Goal: Task Accomplishment & Management: Complete application form

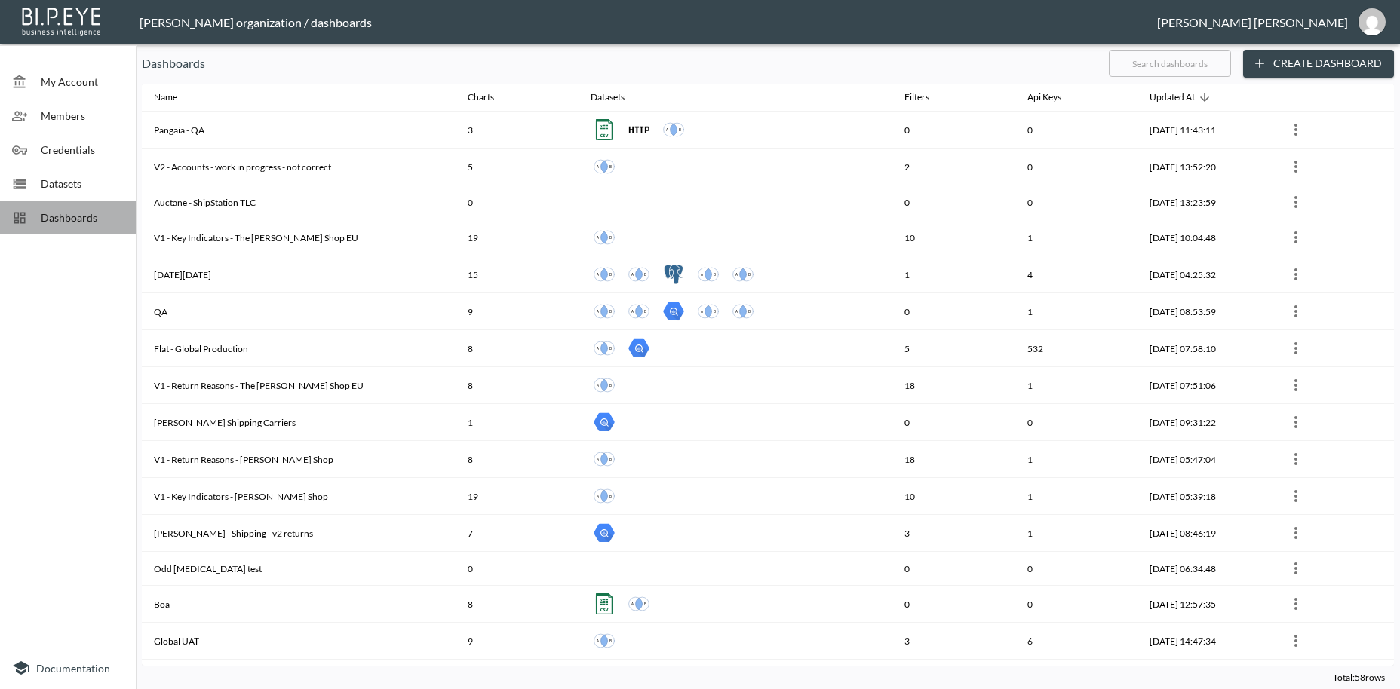
click at [94, 224] on span "Dashboards" at bounding box center [82, 218] width 83 height 16
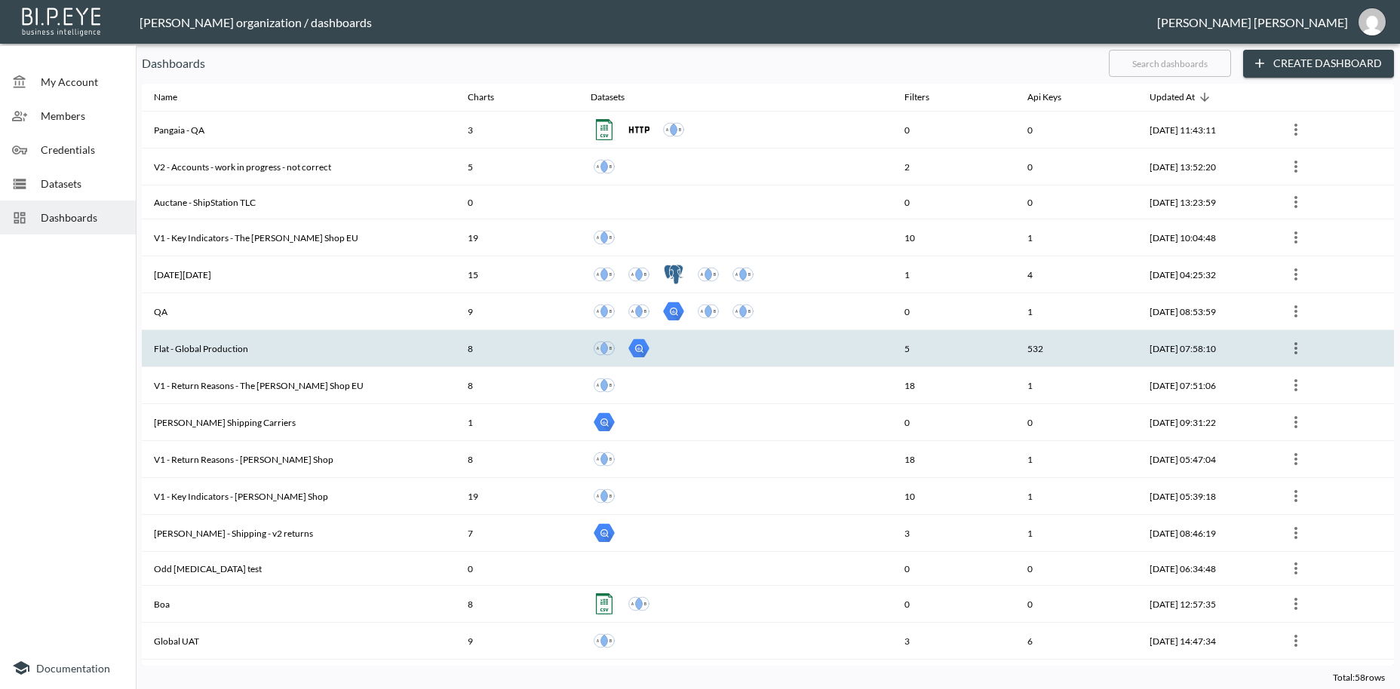
click at [216, 342] on th "Flat - Global Production" at bounding box center [299, 348] width 314 height 37
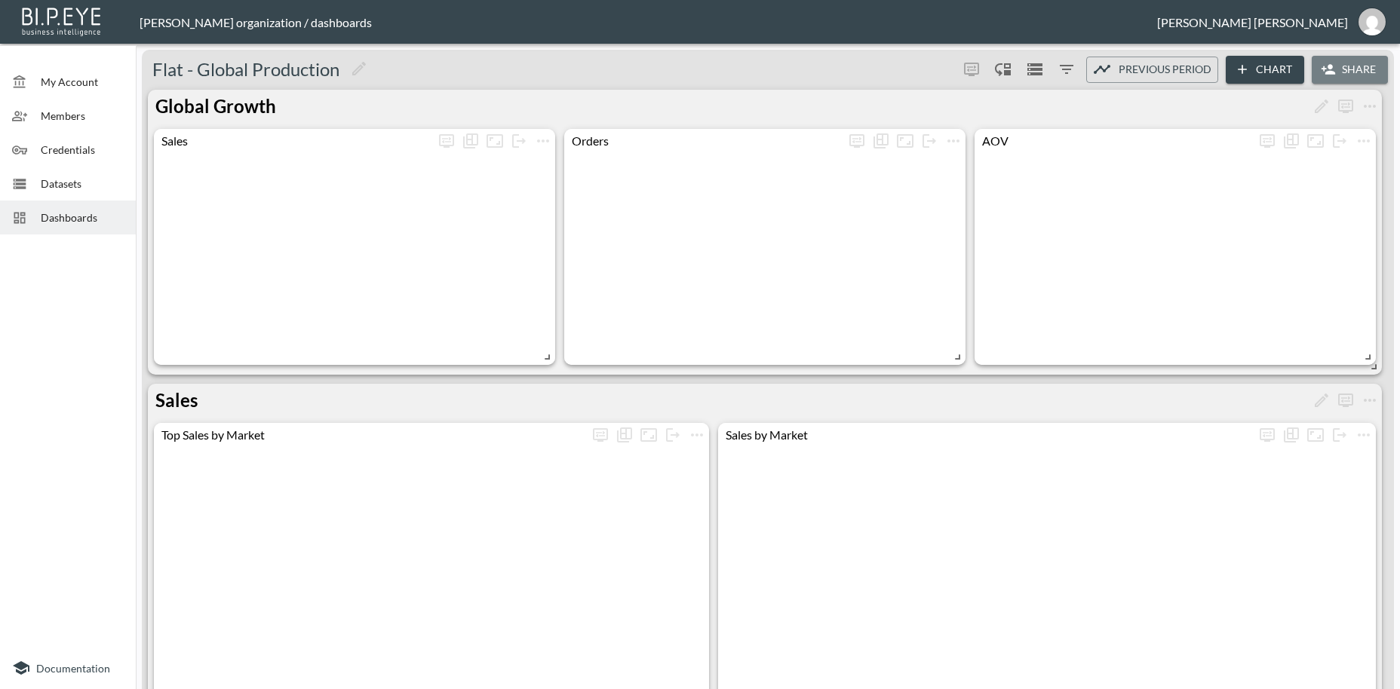
click at [1355, 68] on button "Share" at bounding box center [1350, 70] width 76 height 28
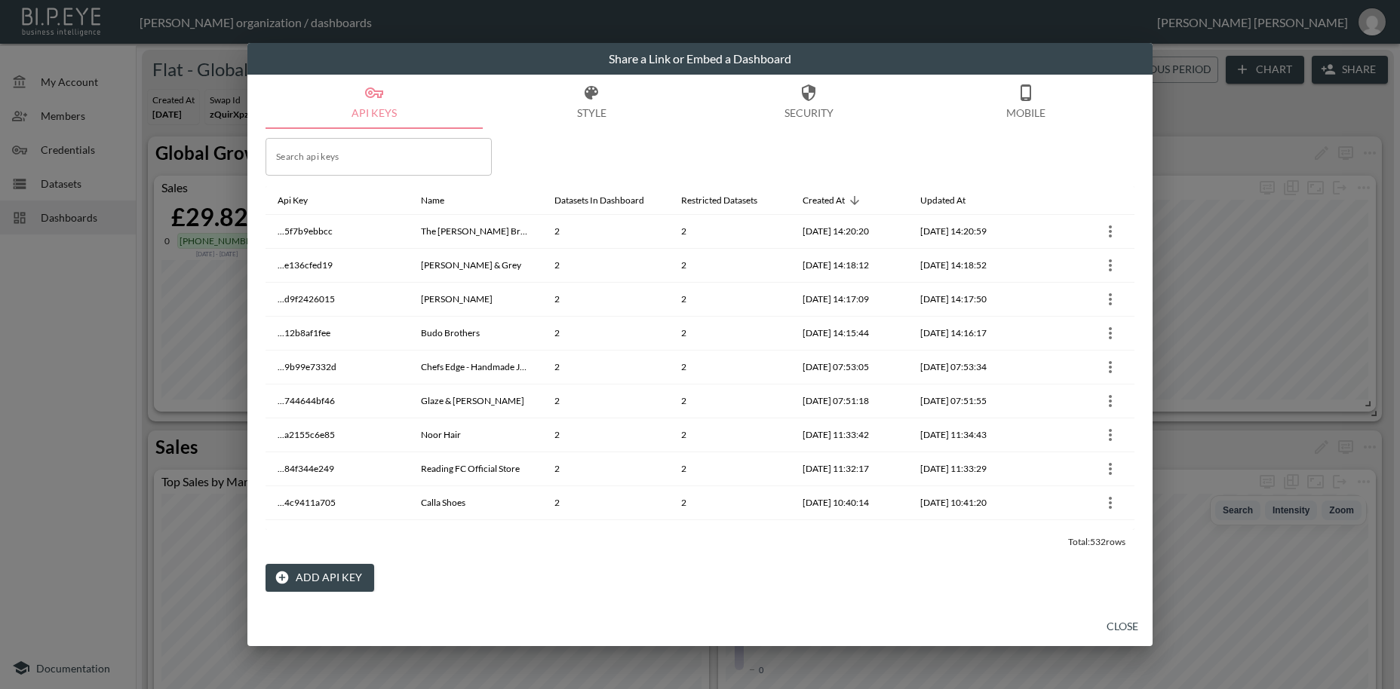
click at [405, 58] on h2 "Share a Link or Embed a Dashboard" at bounding box center [699, 59] width 905 height 32
click at [355, 579] on button "Add API Key" at bounding box center [320, 578] width 109 height 28
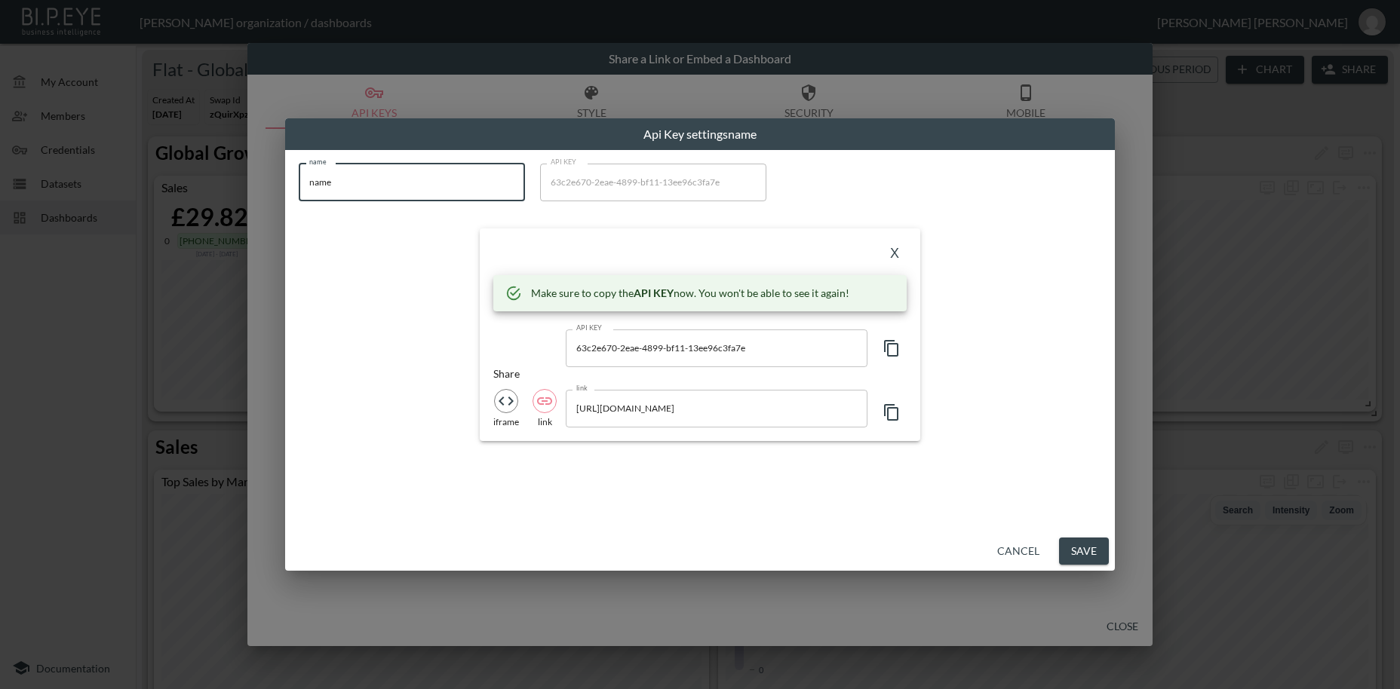
drag, startPoint x: 312, startPoint y: 179, endPoint x: 238, endPoint y: 169, distance: 73.8
click at [299, 169] on input "name" at bounding box center [412, 183] width 226 height 38
paste input "[PERSON_NAME]"
type input "[PERSON_NAME]"
click at [894, 351] on icon "button" at bounding box center [892, 348] width 18 height 18
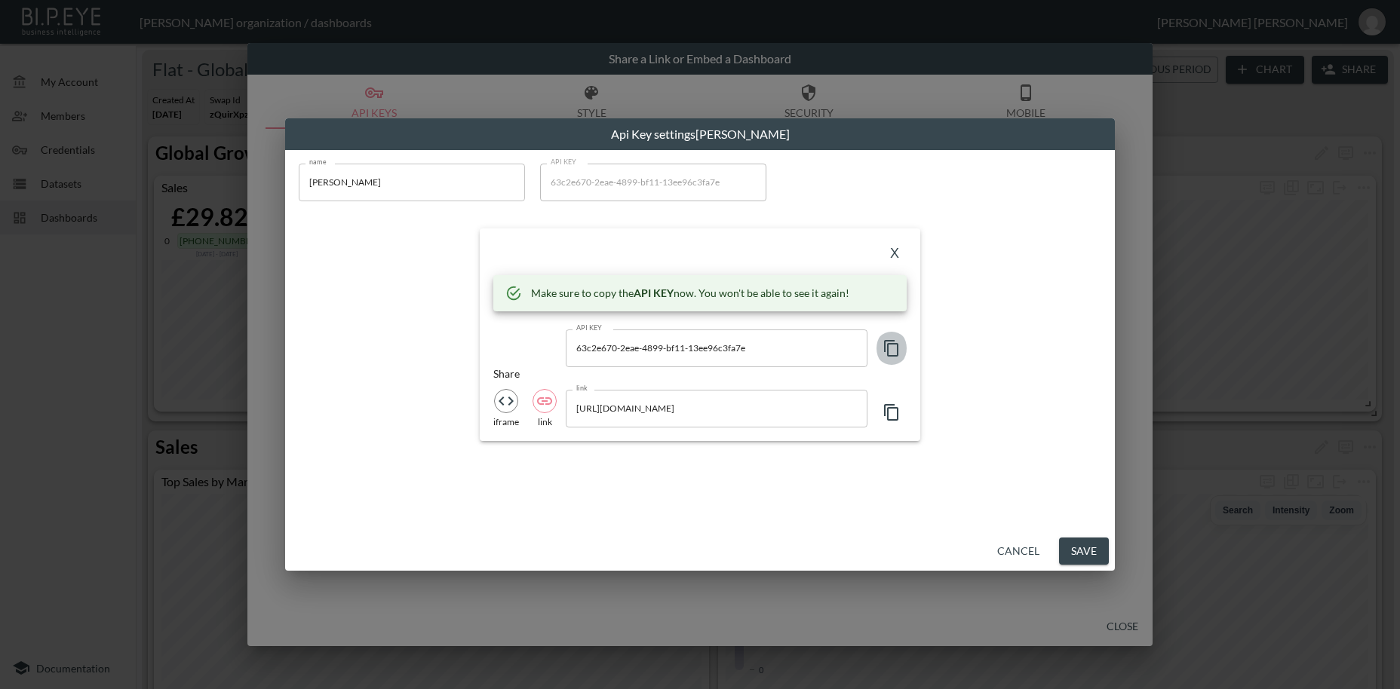
click at [894, 351] on icon "button" at bounding box center [892, 348] width 18 height 18
click at [886, 354] on icon "button" at bounding box center [892, 348] width 18 height 18
click at [892, 253] on button "X" at bounding box center [895, 254] width 24 height 24
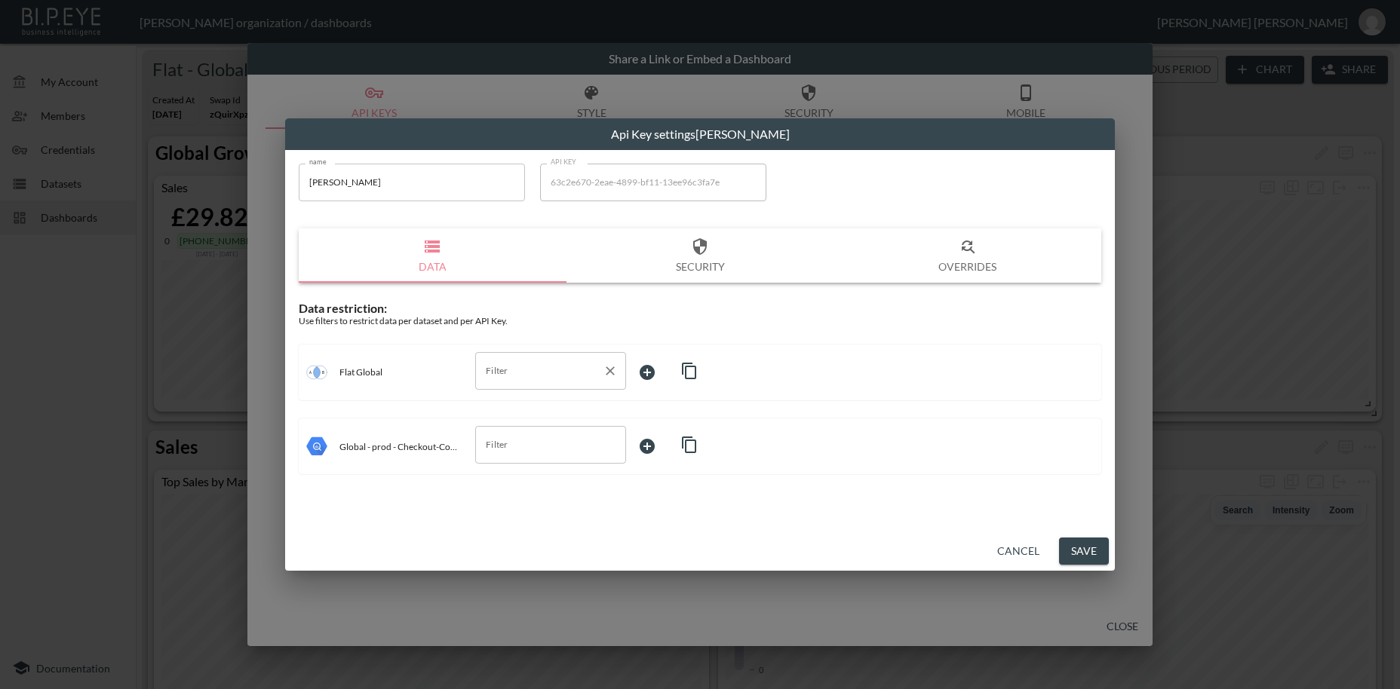
click at [501, 372] on input "Filter" at bounding box center [539, 371] width 115 height 24
click at [508, 406] on span "swapId" at bounding box center [550, 408] width 127 height 14
type input "swapId"
click at [665, 364] on body "BI.P.EYE, Interactive Analytics Dashboards - app [PERSON_NAME] organization / d…" at bounding box center [700, 344] width 1400 height 689
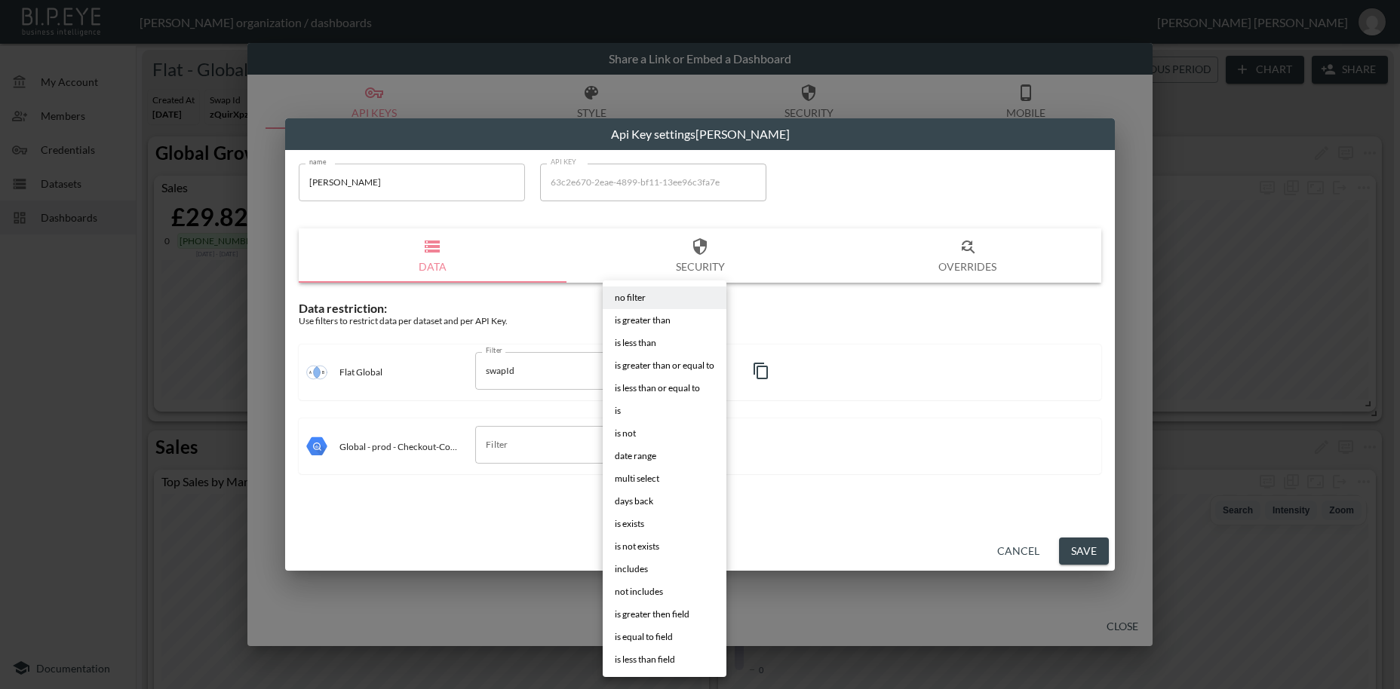
click at [631, 407] on li "is" at bounding box center [665, 411] width 124 height 23
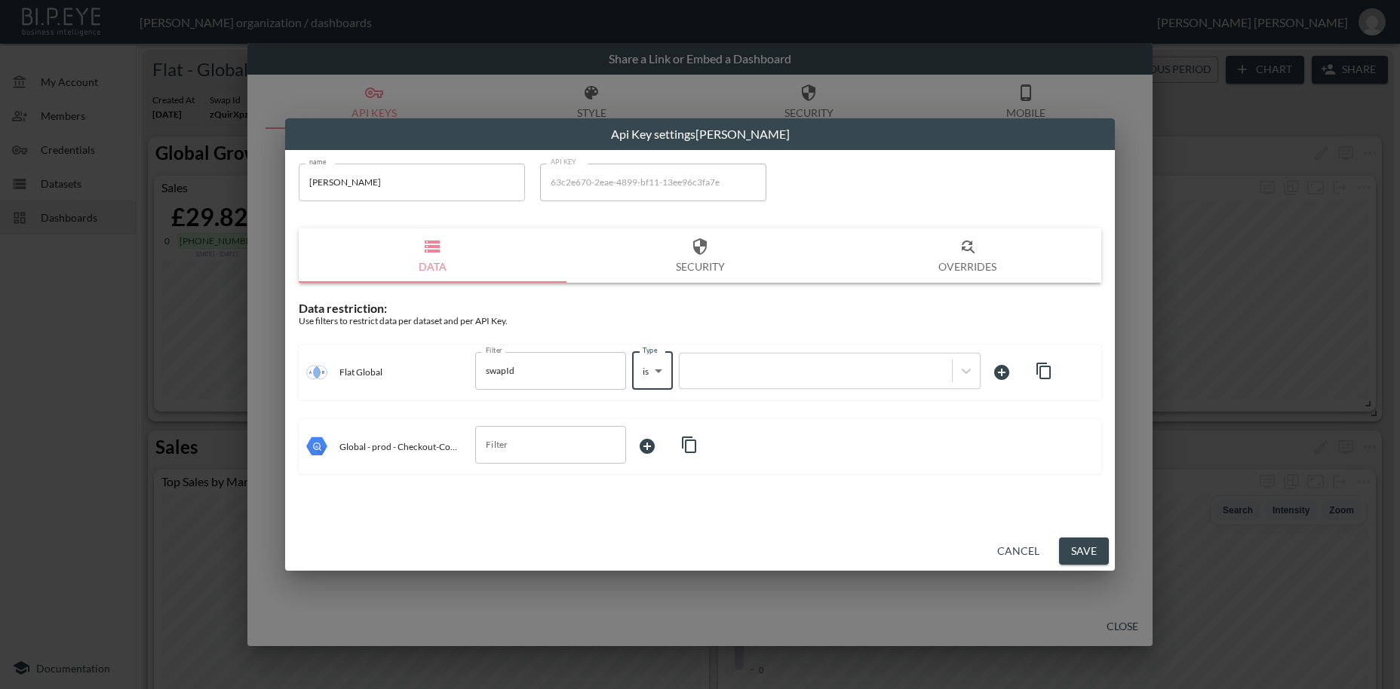
type input "is"
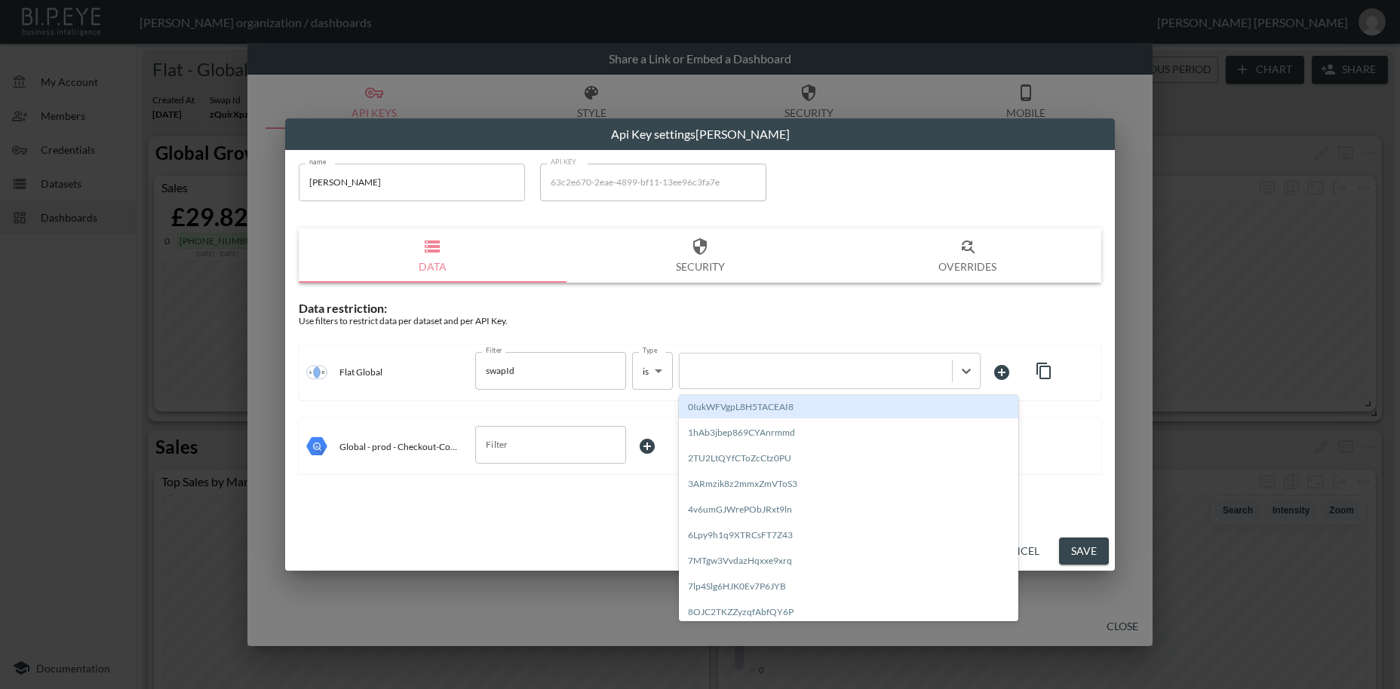
click at [752, 373] on div at bounding box center [815, 371] width 257 height 14
paste input "wxnZxIxrP9mEYNtJn1gb"
type input "wxnZxIxrP9mEYNtJn1gb"
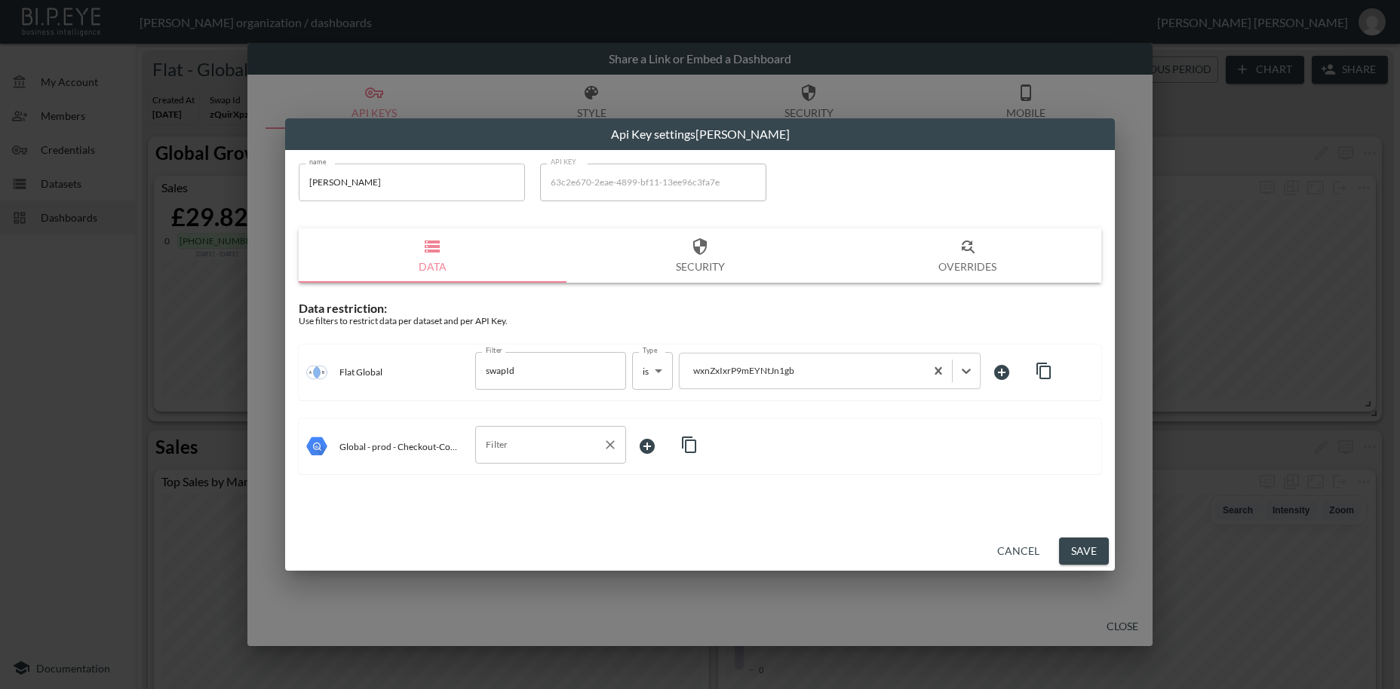
click at [511, 447] on input "Filter" at bounding box center [539, 445] width 115 height 24
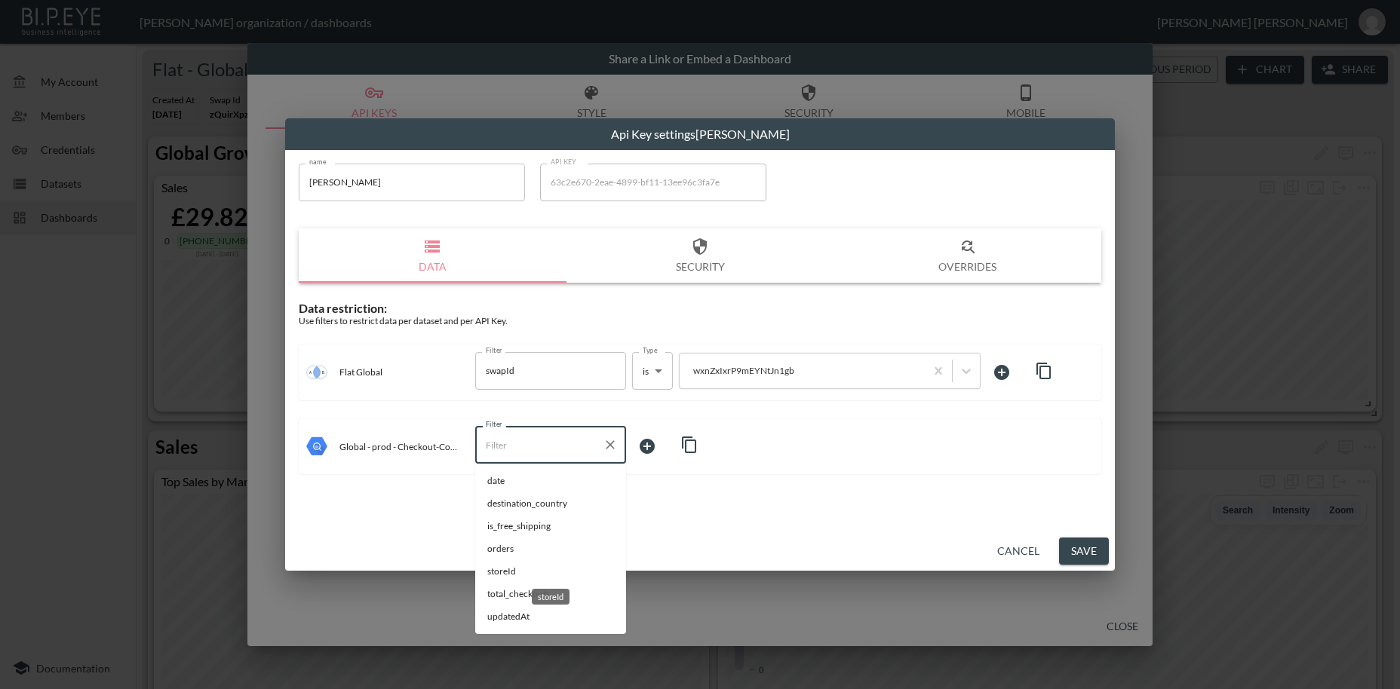
click at [503, 573] on span "storeId" at bounding box center [550, 572] width 127 height 14
type input "storeId"
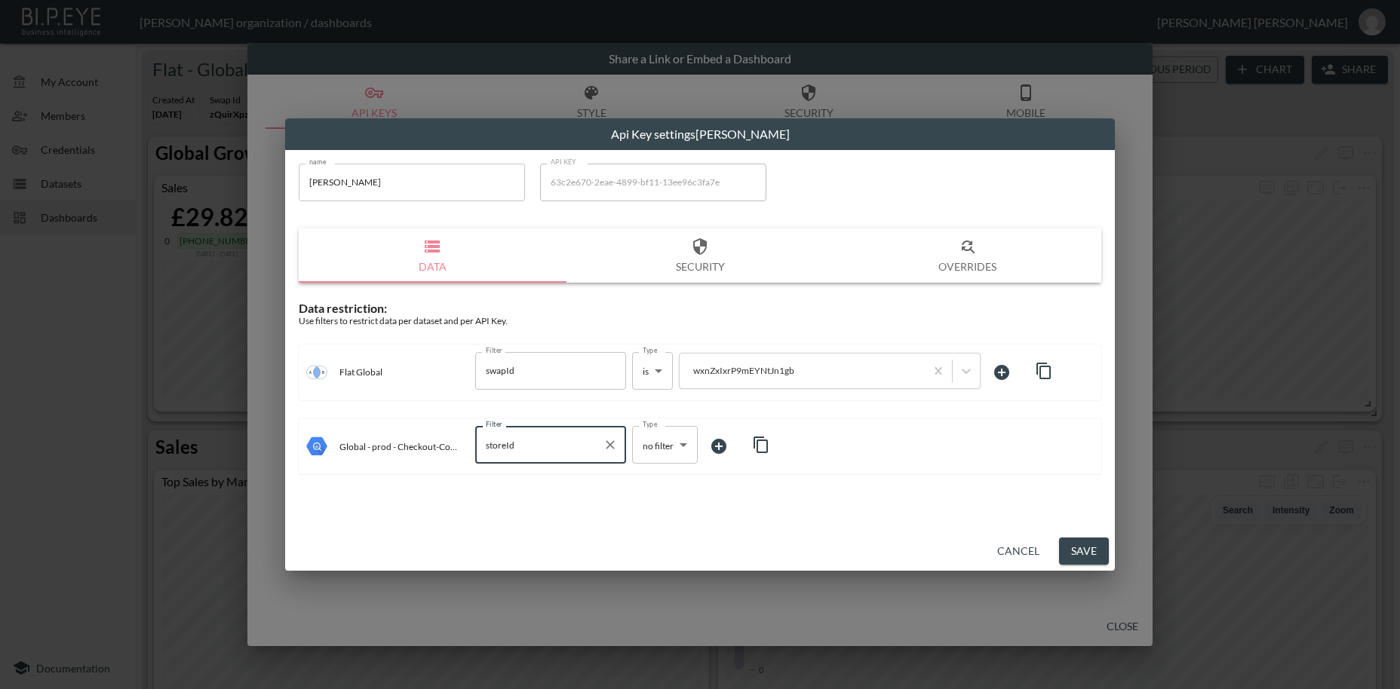
click at [658, 446] on body "BI.P.EYE, Interactive Analytics Dashboards - app [PERSON_NAME] organization / d…" at bounding box center [700, 344] width 1400 height 689
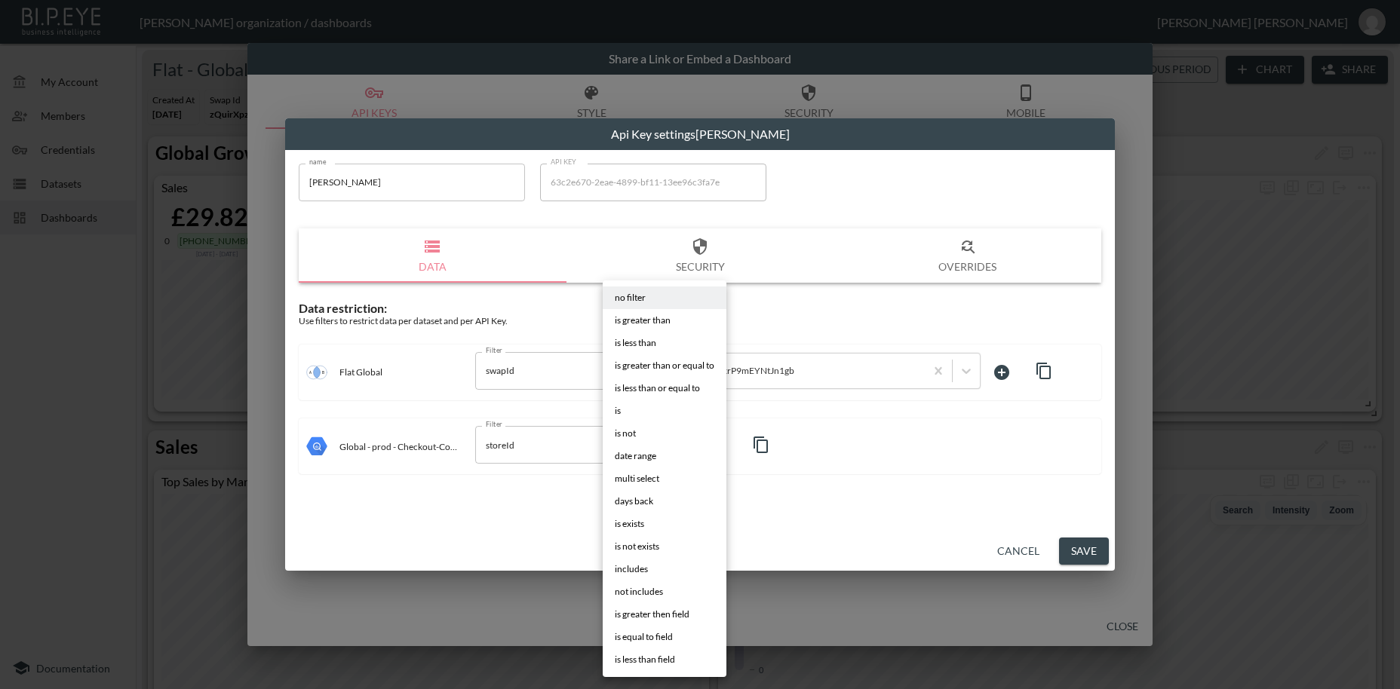
drag, startPoint x: 625, startPoint y: 419, endPoint x: 741, endPoint y: 430, distance: 116.7
click at [626, 419] on li "is" at bounding box center [665, 411] width 124 height 23
type input "is"
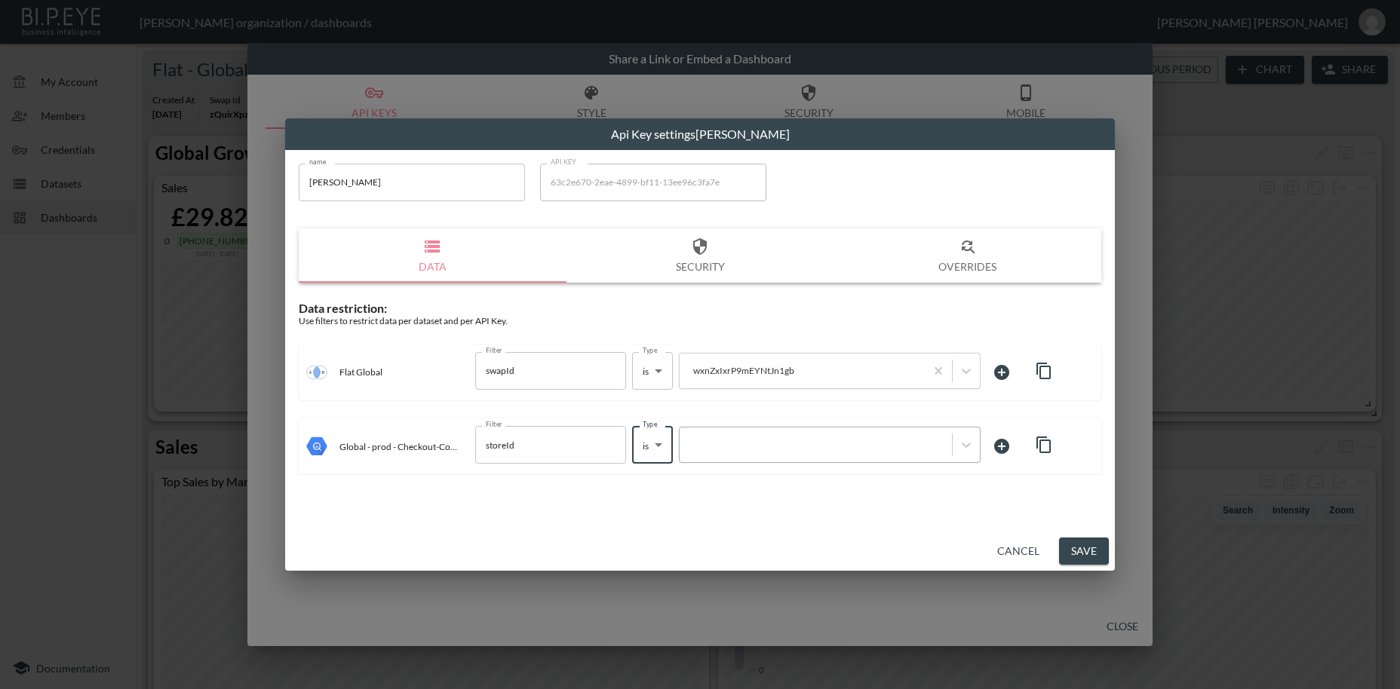
click at [741, 445] on div at bounding box center [815, 445] width 257 height 14
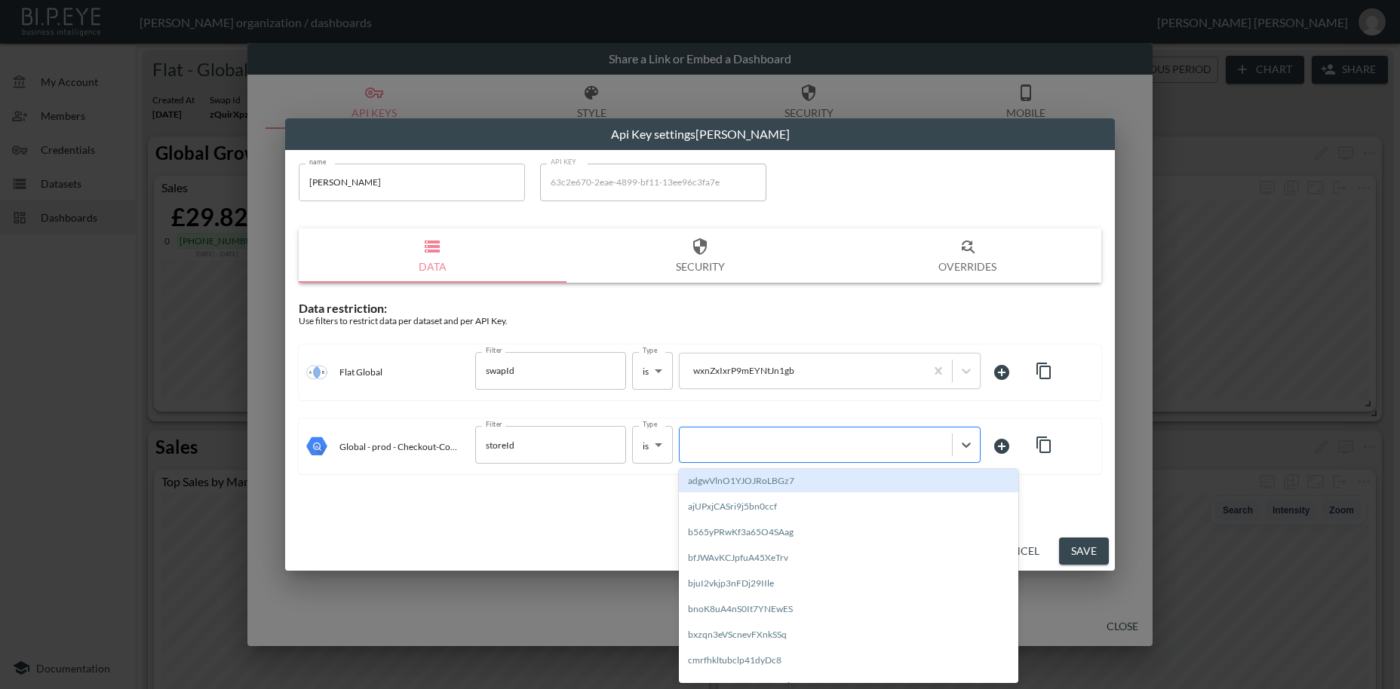
paste input "wxnZxIxrP9mEYNtJn1gb"
type input "wxnZxIxrP9mEYNtJn1gb"
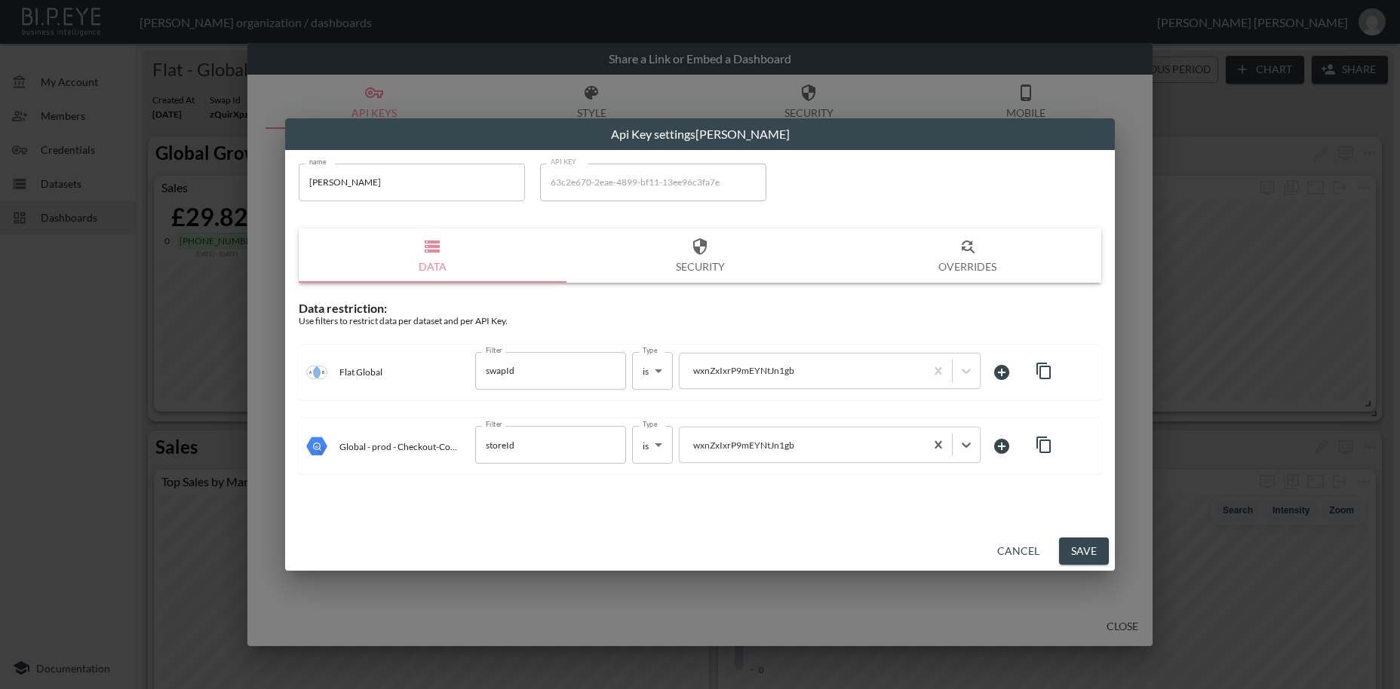
click at [1092, 545] on button "Save" at bounding box center [1084, 552] width 50 height 28
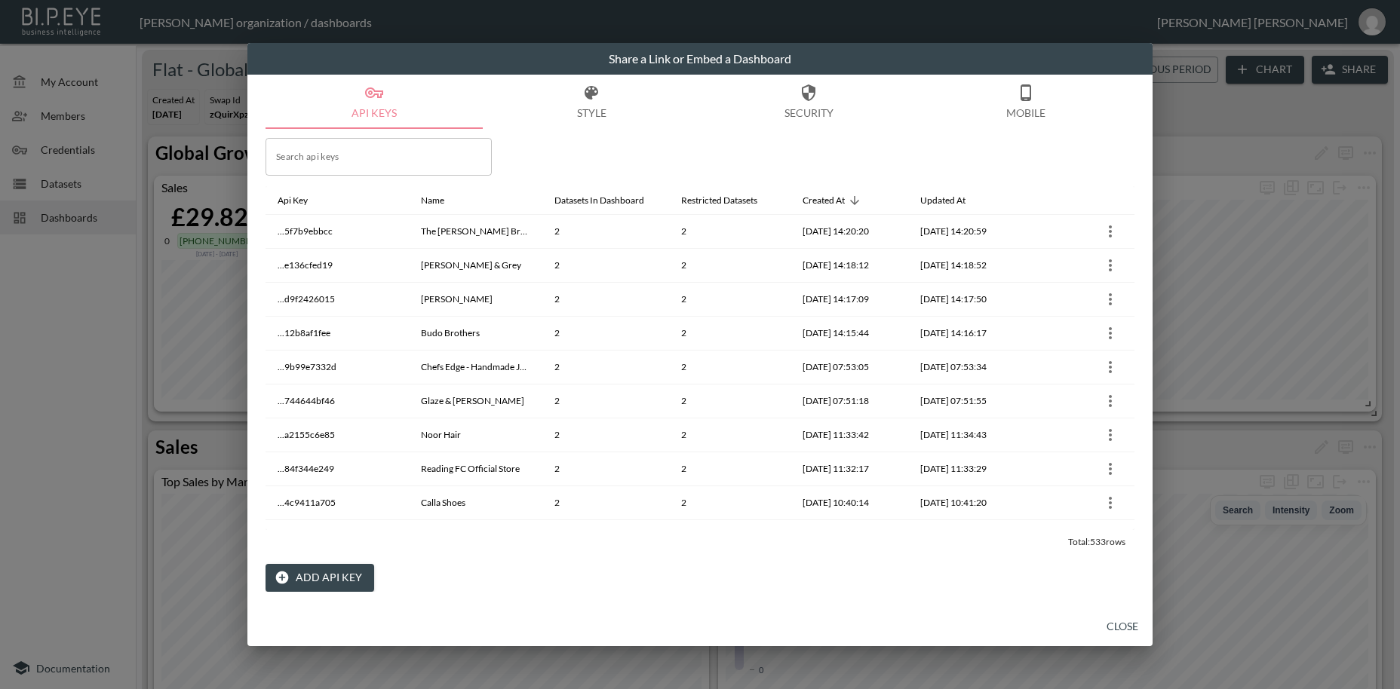
click at [1119, 625] on button "Close" at bounding box center [1122, 627] width 48 height 28
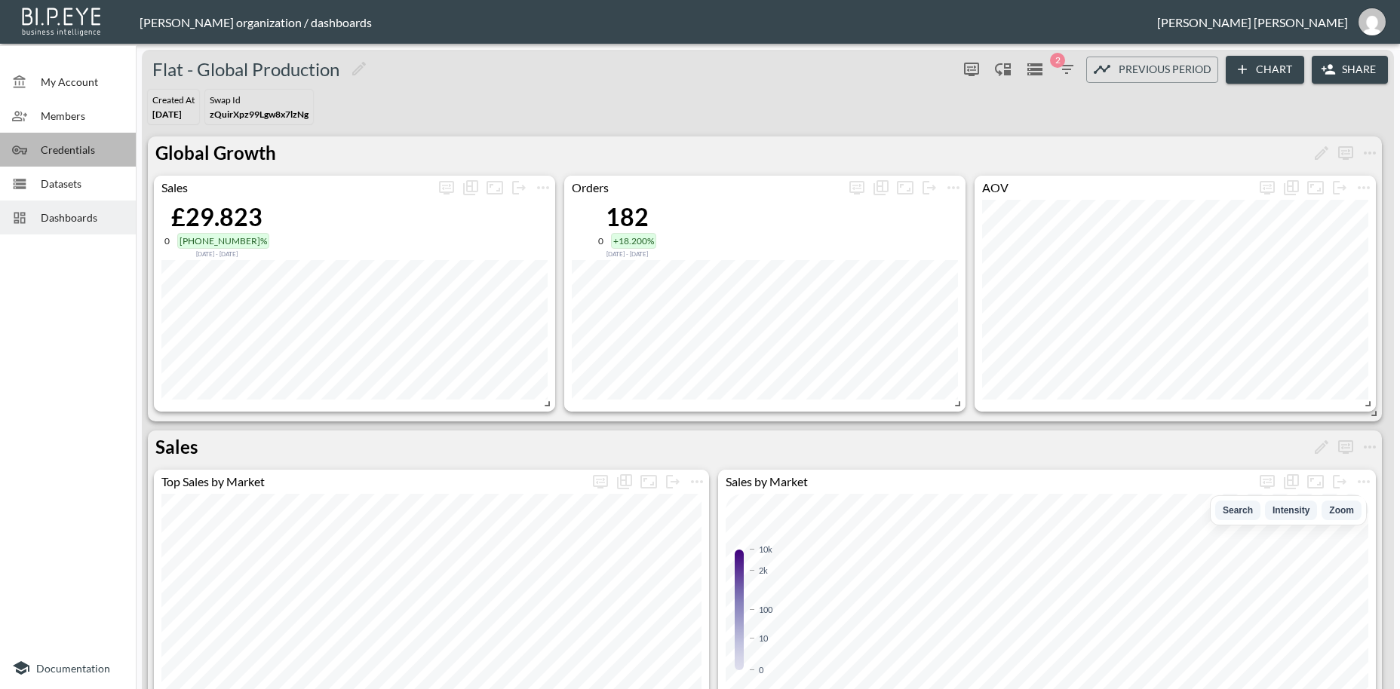
click at [87, 143] on span "Credentials" at bounding box center [82, 150] width 83 height 16
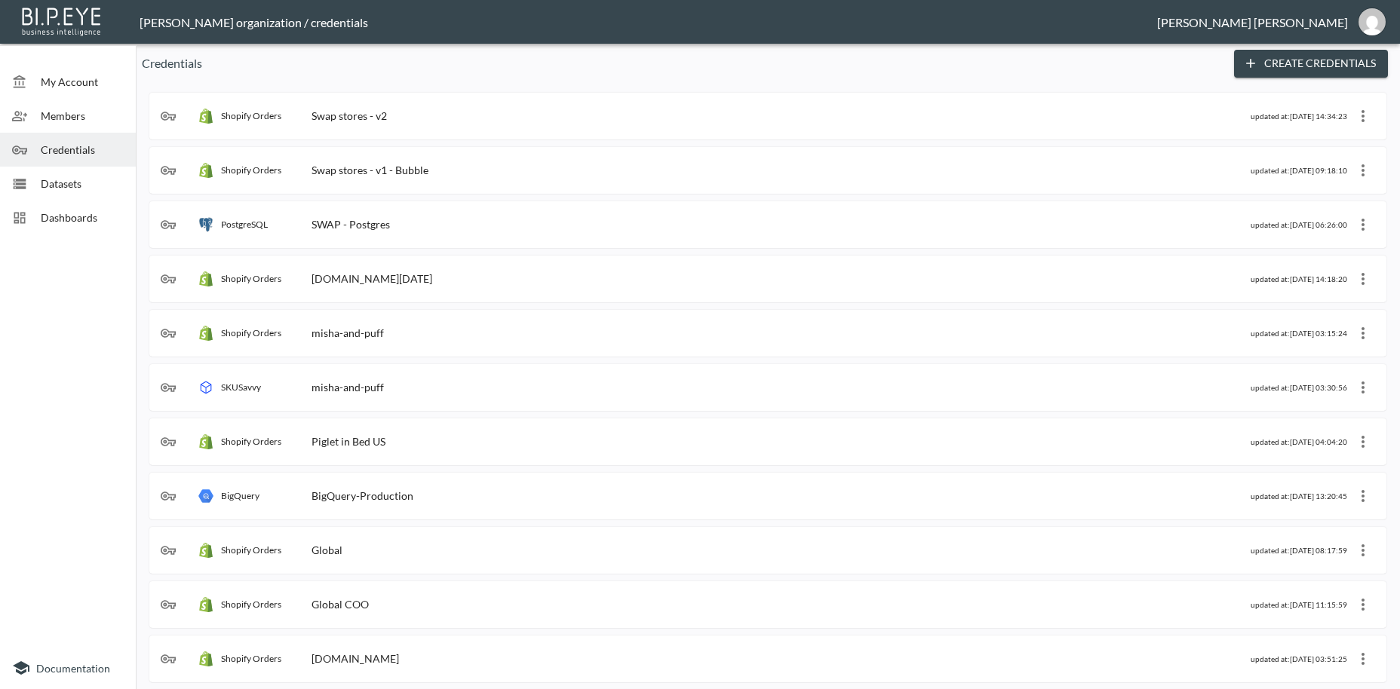
click at [399, 115] on div "Shopify Orders Swap stores - v2" at bounding box center [706, 116] width 1090 height 15
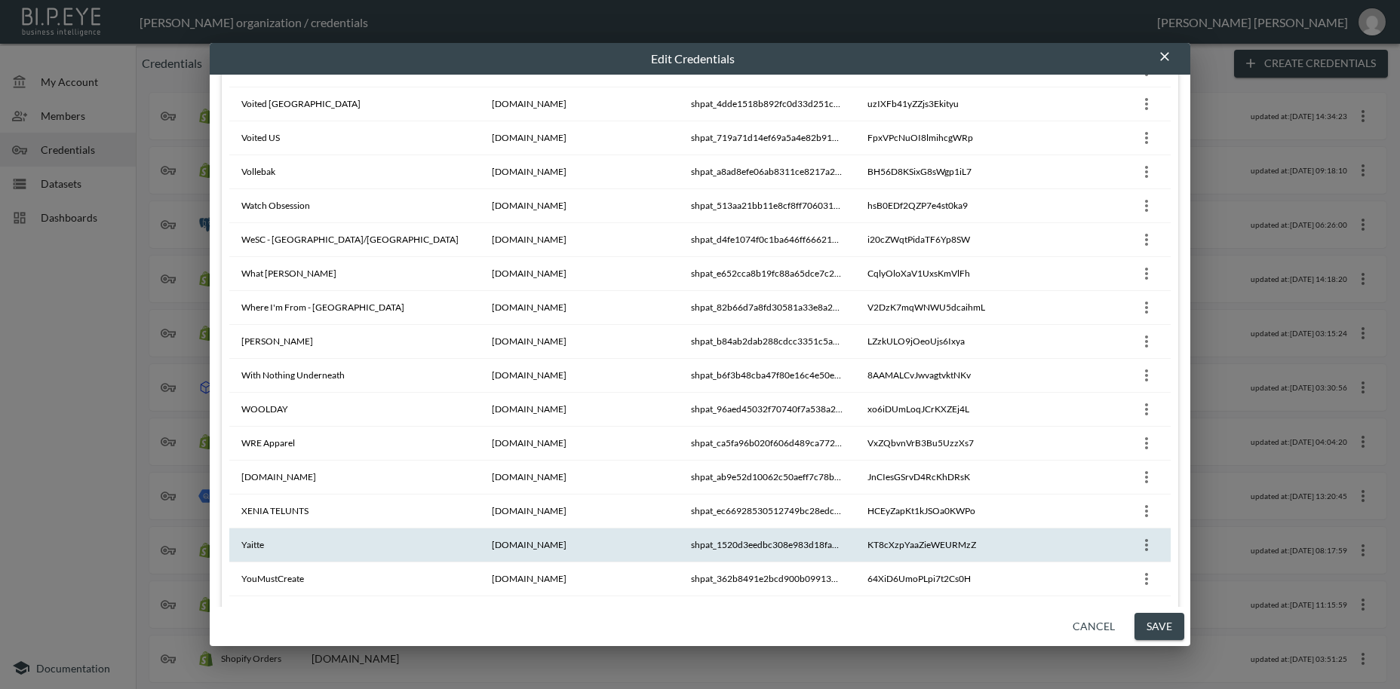
scroll to position [13419, 0]
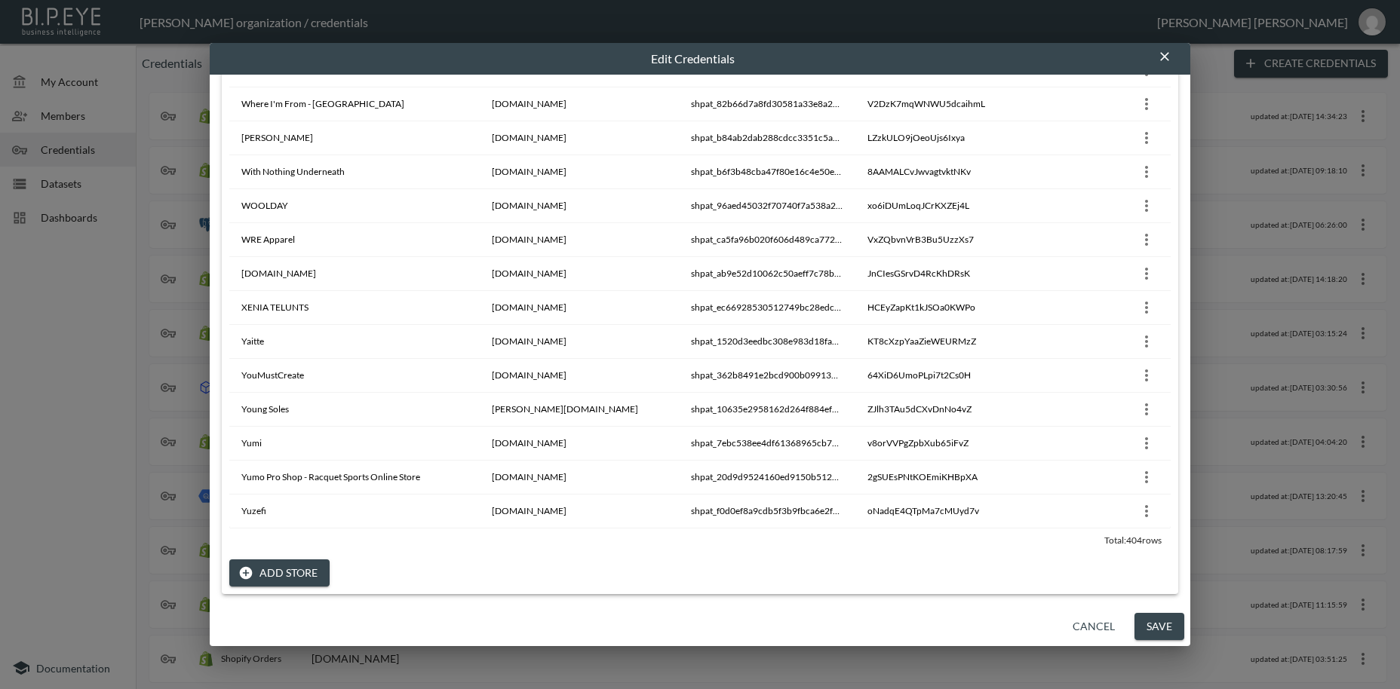
click at [263, 569] on button "Add Store" at bounding box center [279, 574] width 100 height 28
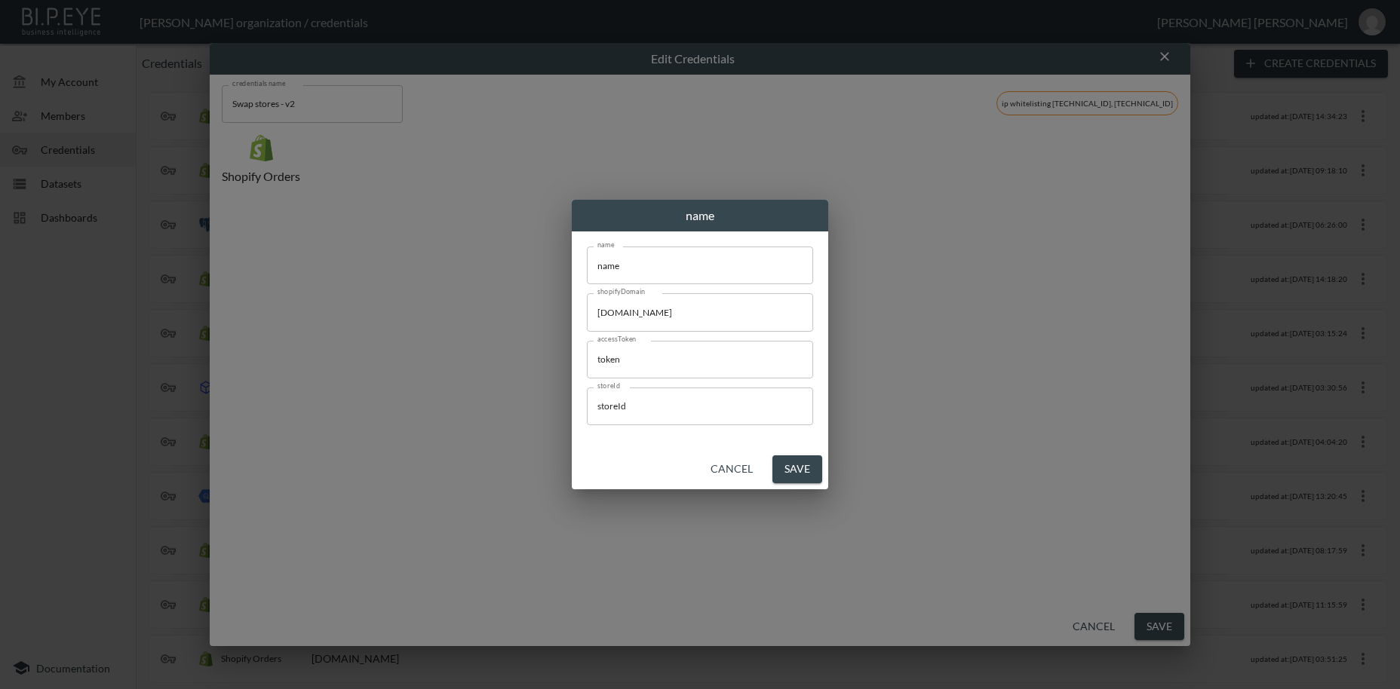
scroll to position [0, 0]
drag, startPoint x: 624, startPoint y: 269, endPoint x: 499, endPoint y: 259, distance: 124.9
click at [587, 259] on input "name" at bounding box center [700, 266] width 226 height 38
paste input "Reading FC Official Stor"
type input "Reading FC Official Store"
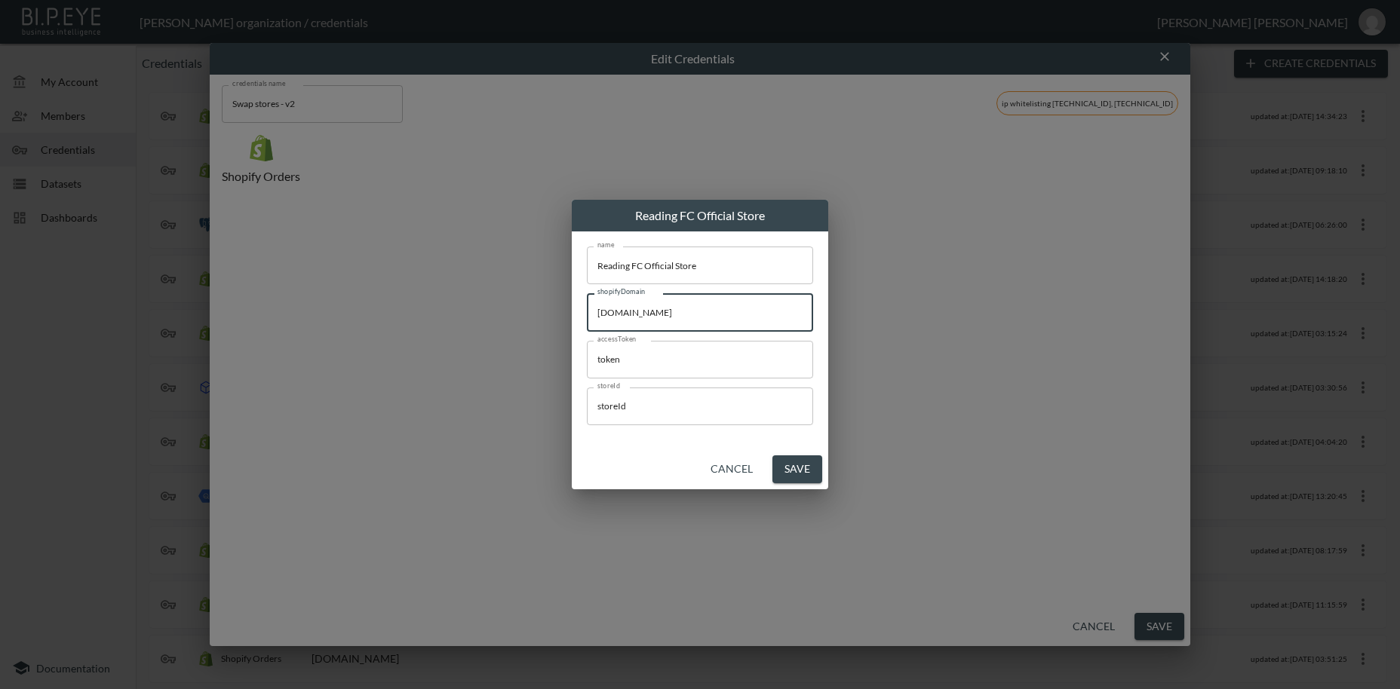
drag, startPoint x: 740, startPoint y: 315, endPoint x: 487, endPoint y: 325, distance: 253.7
click at [587, 314] on input "[DOMAIN_NAME]" at bounding box center [700, 312] width 226 height 38
paste input "reading-fc-official-stor"
type input "[DOMAIN_NAME]"
click at [587, 345] on input "token" at bounding box center [700, 360] width 226 height 38
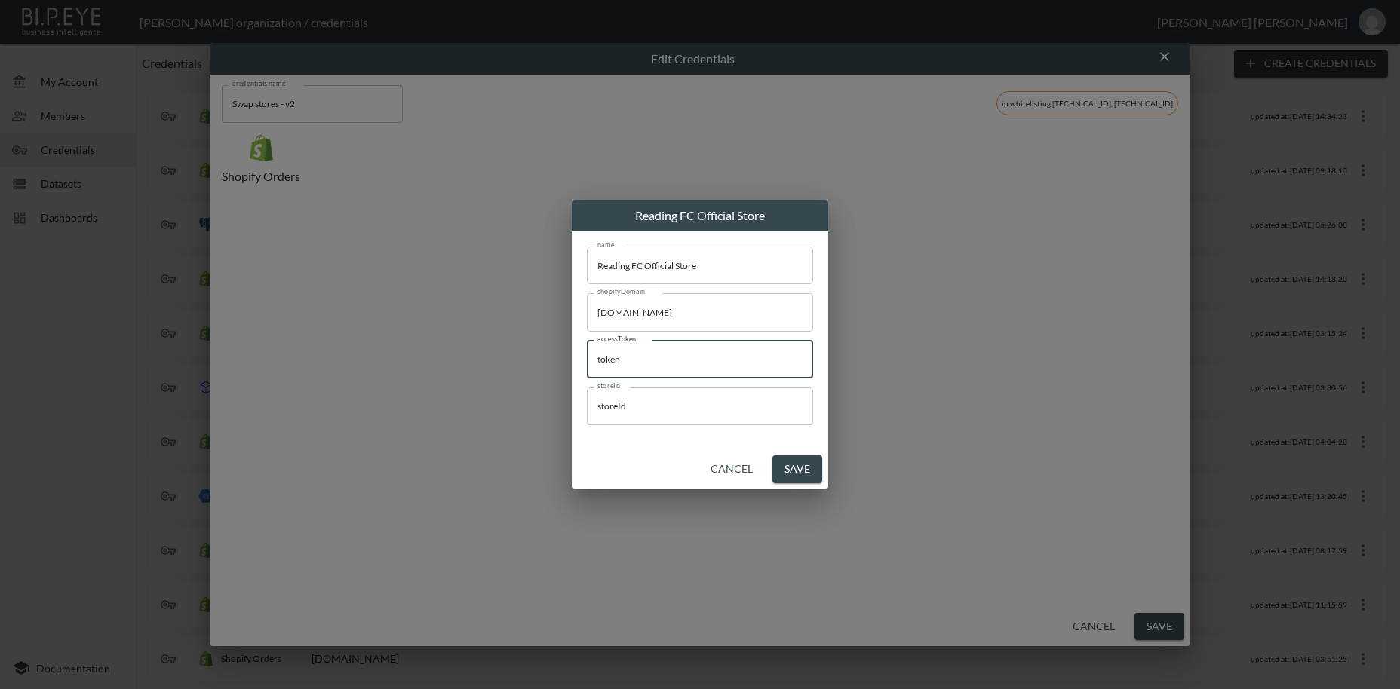
paste input "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"
type input "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"
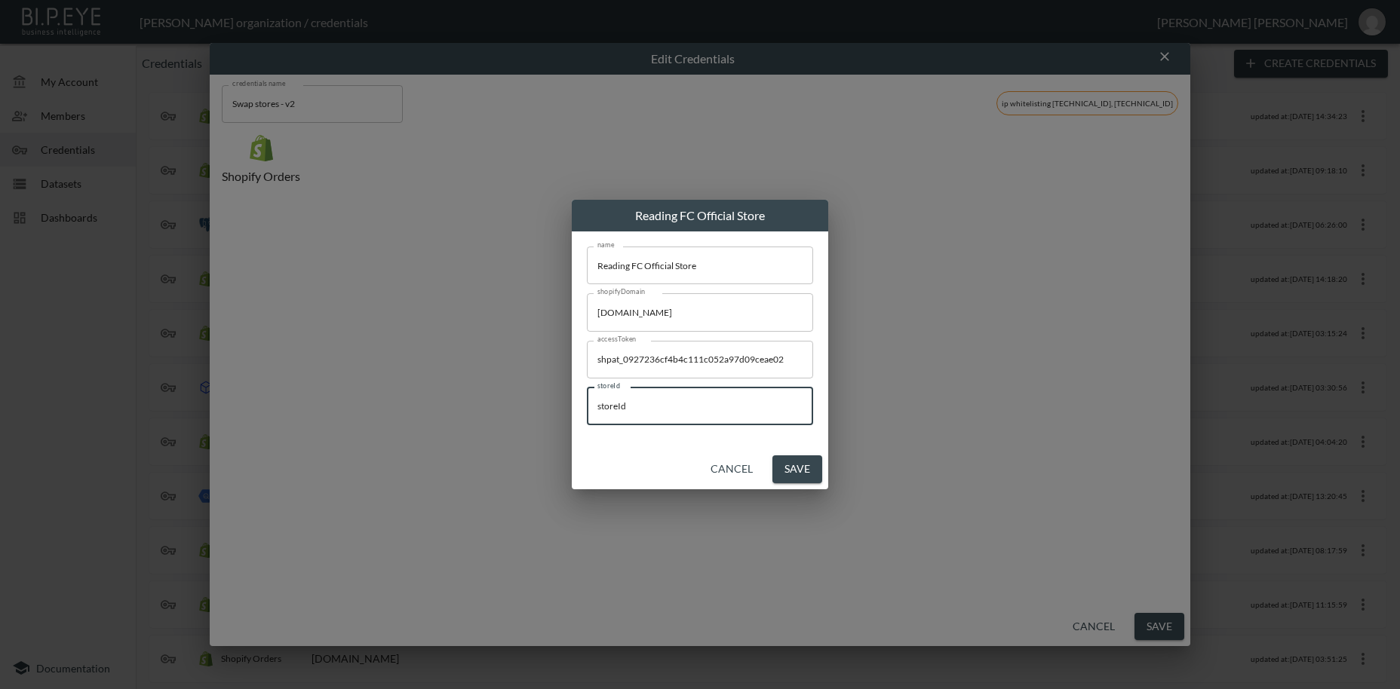
drag, startPoint x: 655, startPoint y: 405, endPoint x: 615, endPoint y: 450, distance: 60.4
click at [587, 410] on input "storeId" at bounding box center [700, 407] width 226 height 38
paste input "YuOPgJi4MG0XREdSKGjb"
type input "YuOPgJi4MG0XREdSKGjb"
click at [803, 472] on button "Save" at bounding box center [797, 470] width 50 height 28
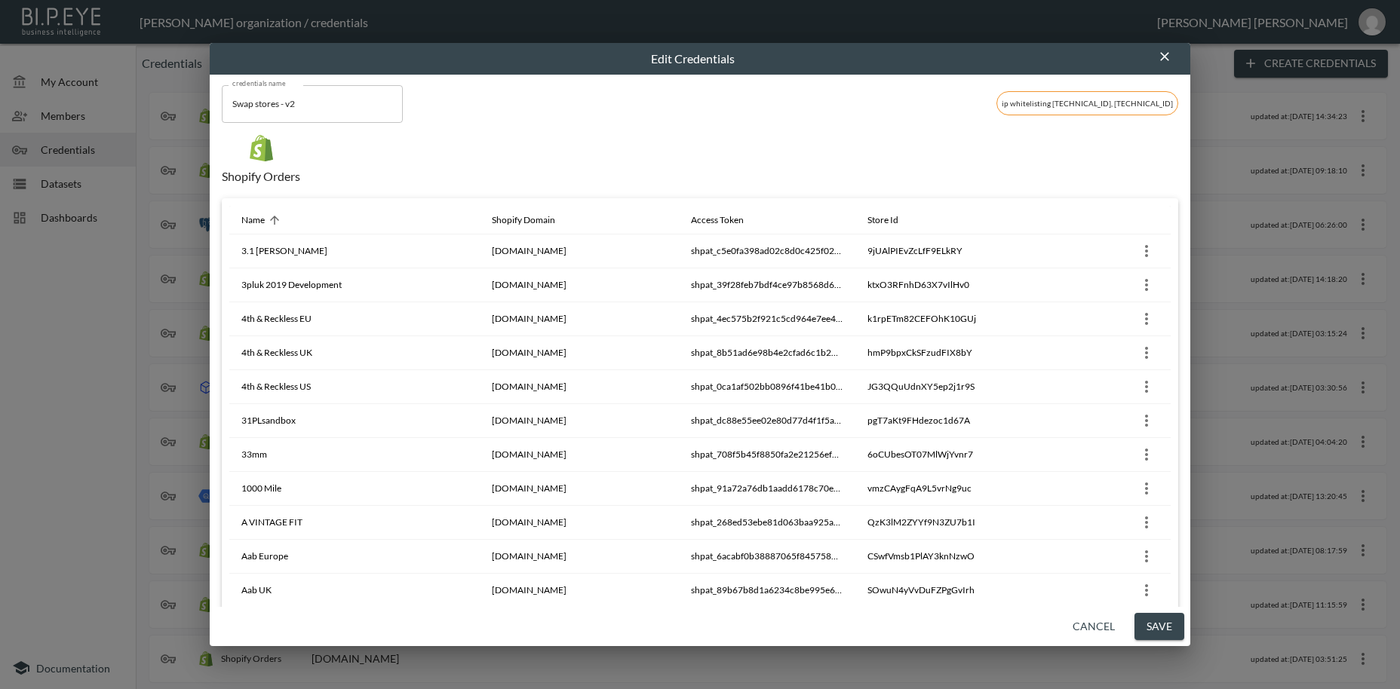
click at [1159, 627] on button "Save" at bounding box center [1159, 627] width 50 height 28
